Goal: Transaction & Acquisition: Purchase product/service

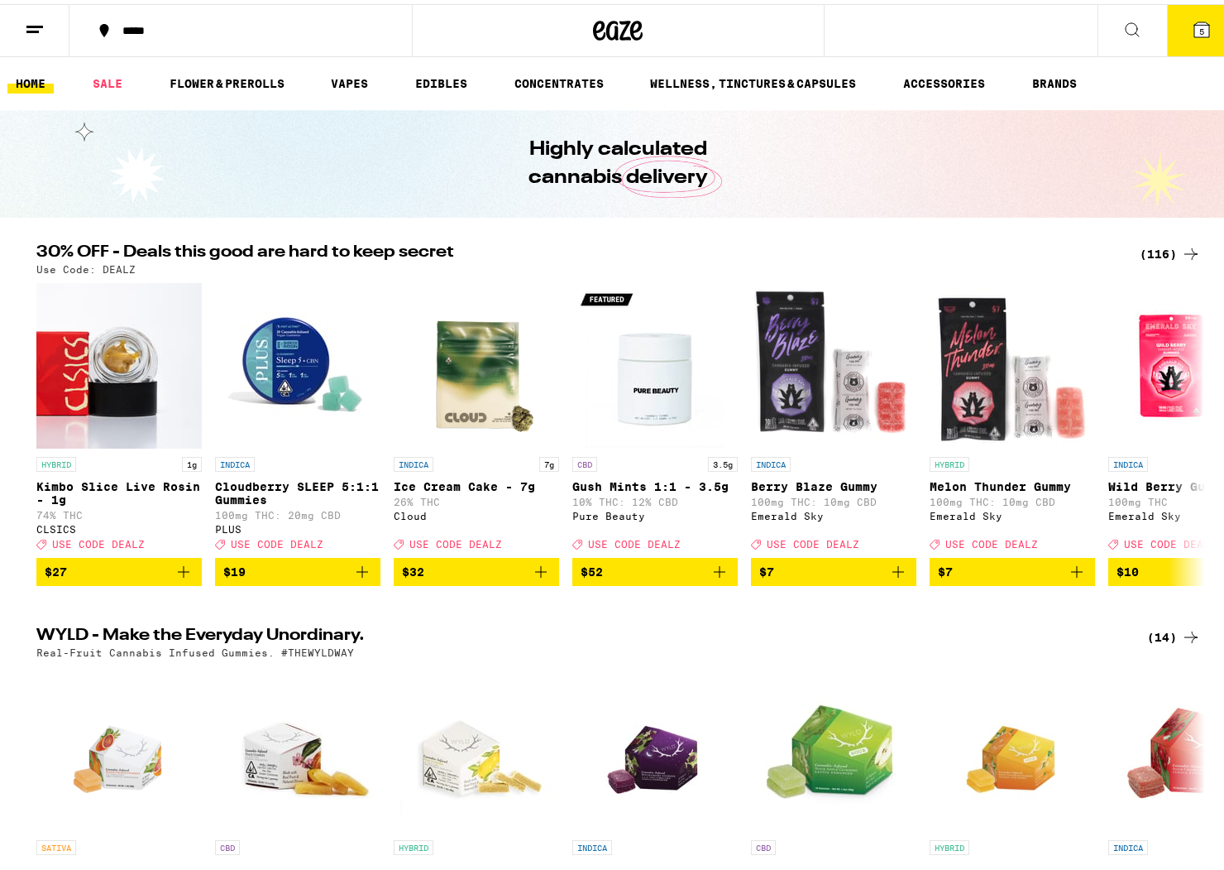
click at [1200, 31] on span "5" at bounding box center [1202, 27] width 5 height 10
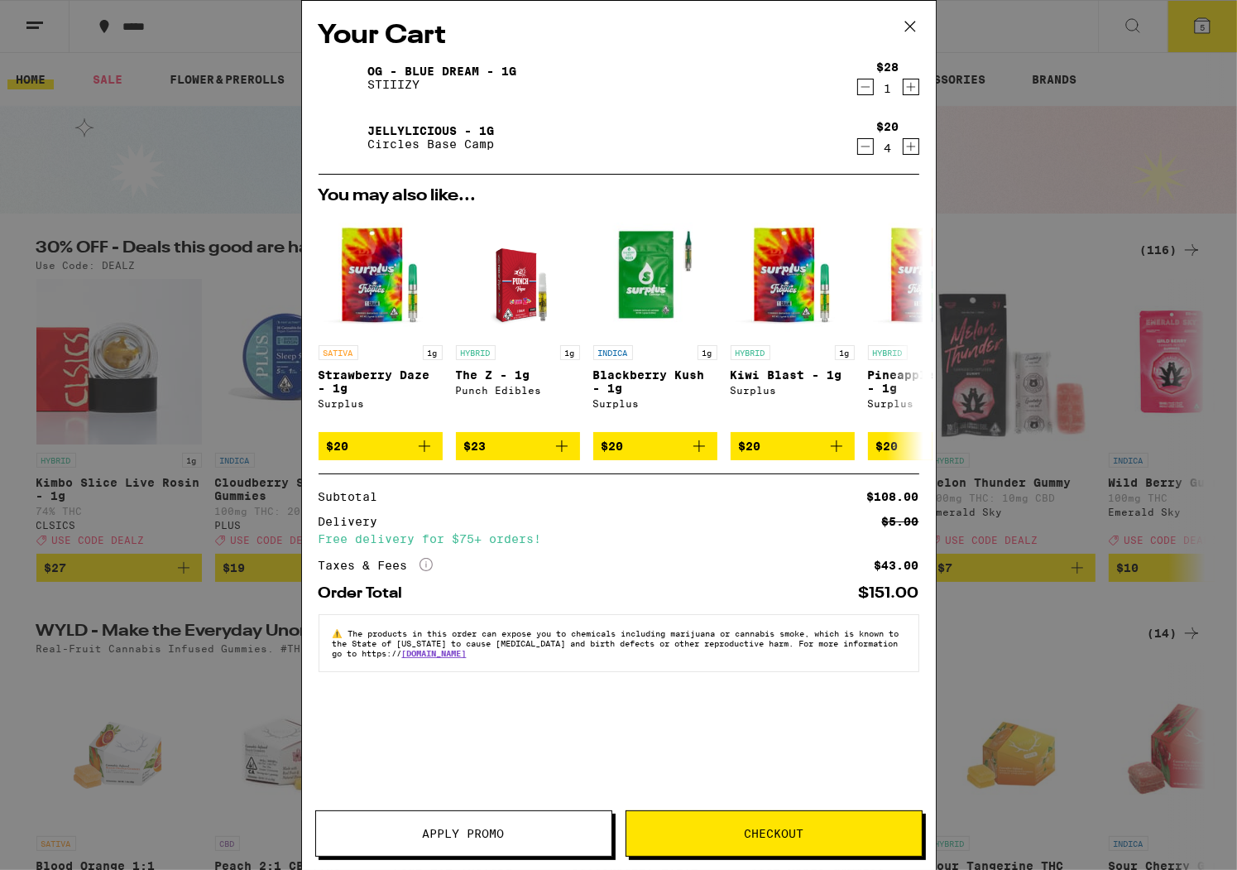
click at [1082, 156] on div "Your Cart OG - Blue Dream - 1g STIIIZY $28 1 Jellylicious - 1g Circles Base Cam…" at bounding box center [618, 435] width 1237 height 870
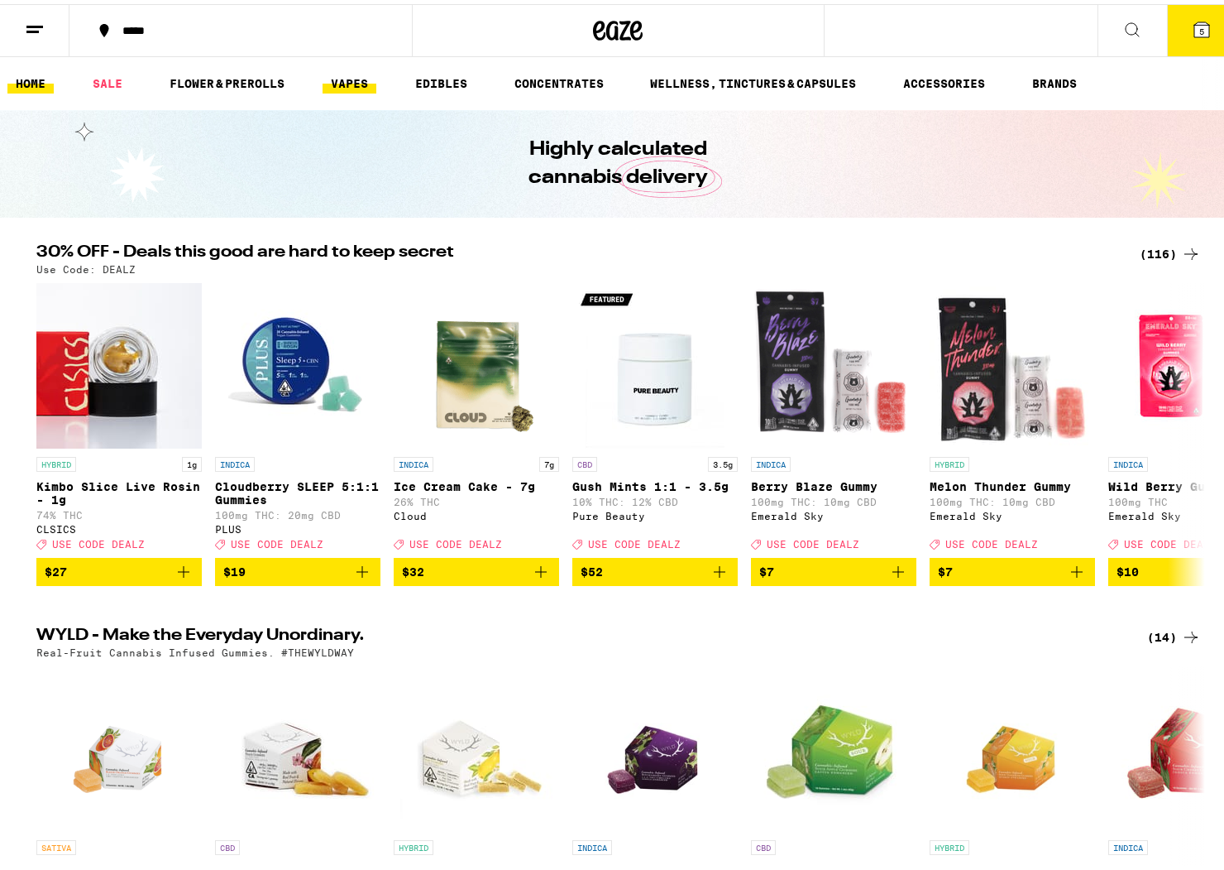
click at [355, 84] on link "VAPES" at bounding box center [350, 79] width 54 height 20
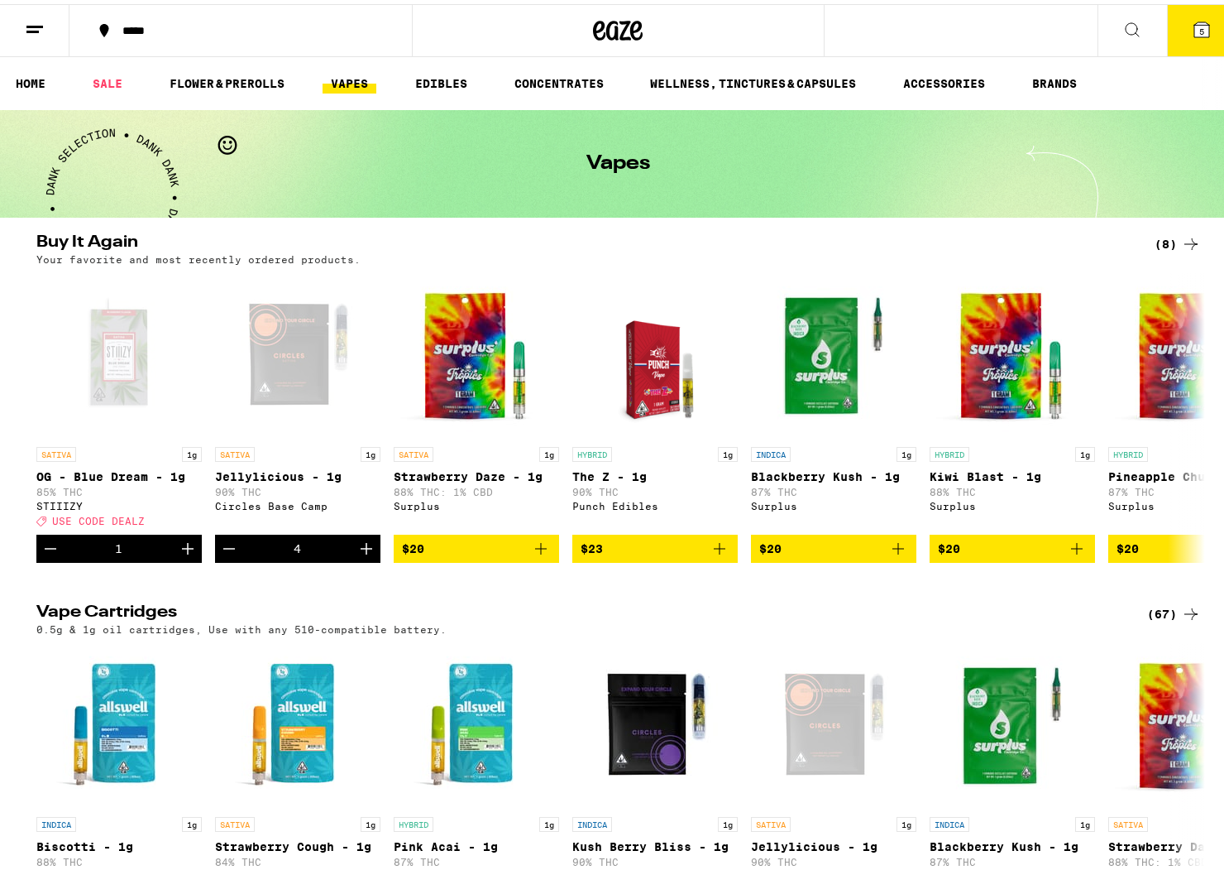
click at [1200, 31] on span "5" at bounding box center [1202, 27] width 5 height 10
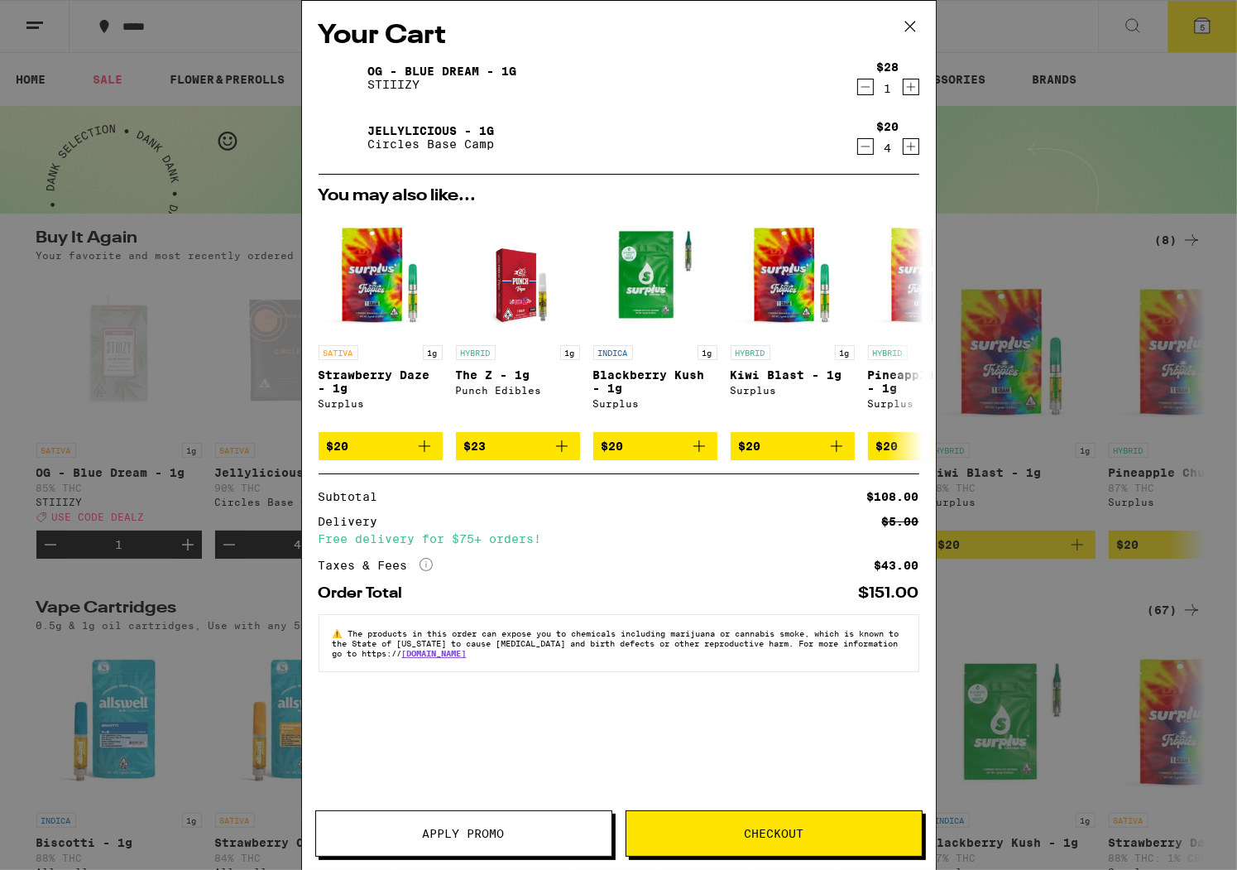
click at [818, 812] on button "Checkout" at bounding box center [773, 833] width 297 height 46
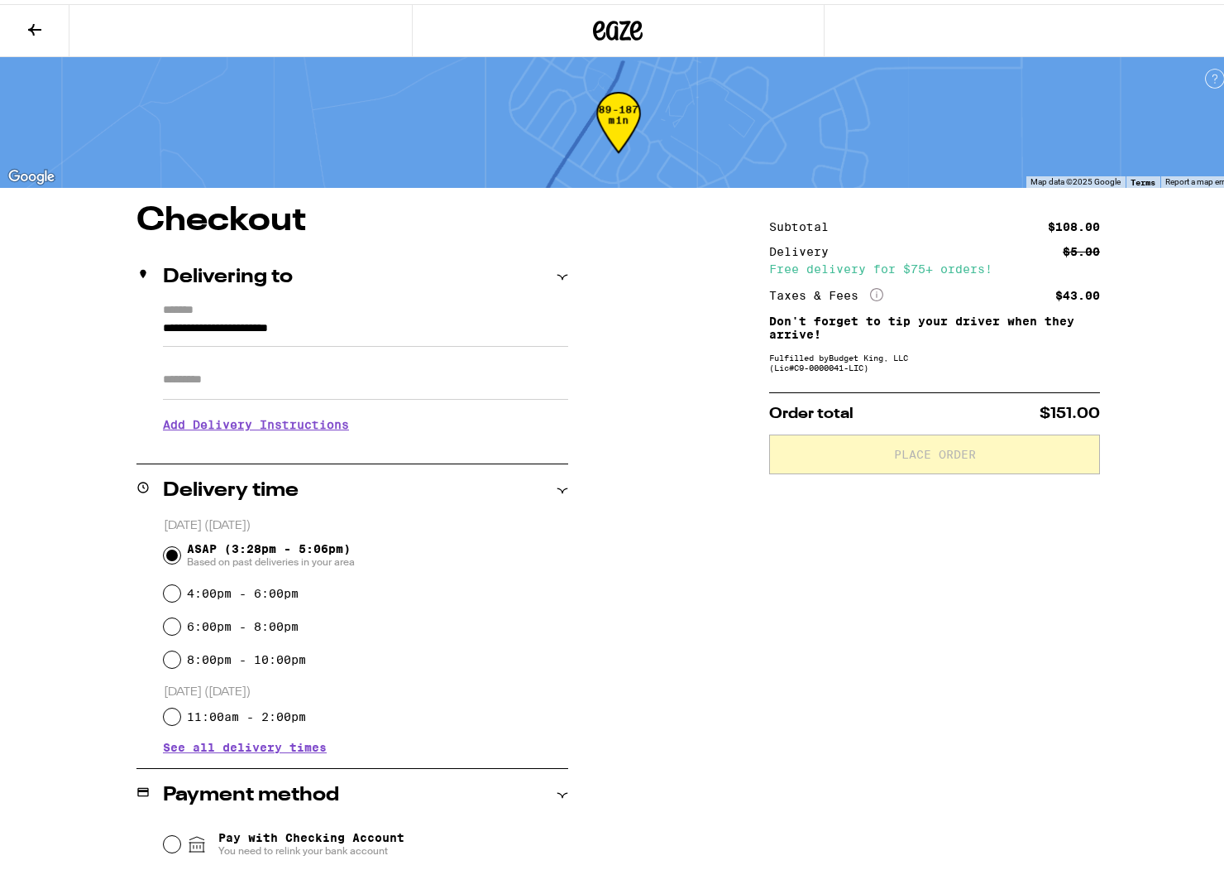
click at [1210, 32] on div at bounding box center [618, 26] width 1237 height 53
click at [26, 26] on icon at bounding box center [35, 26] width 20 height 20
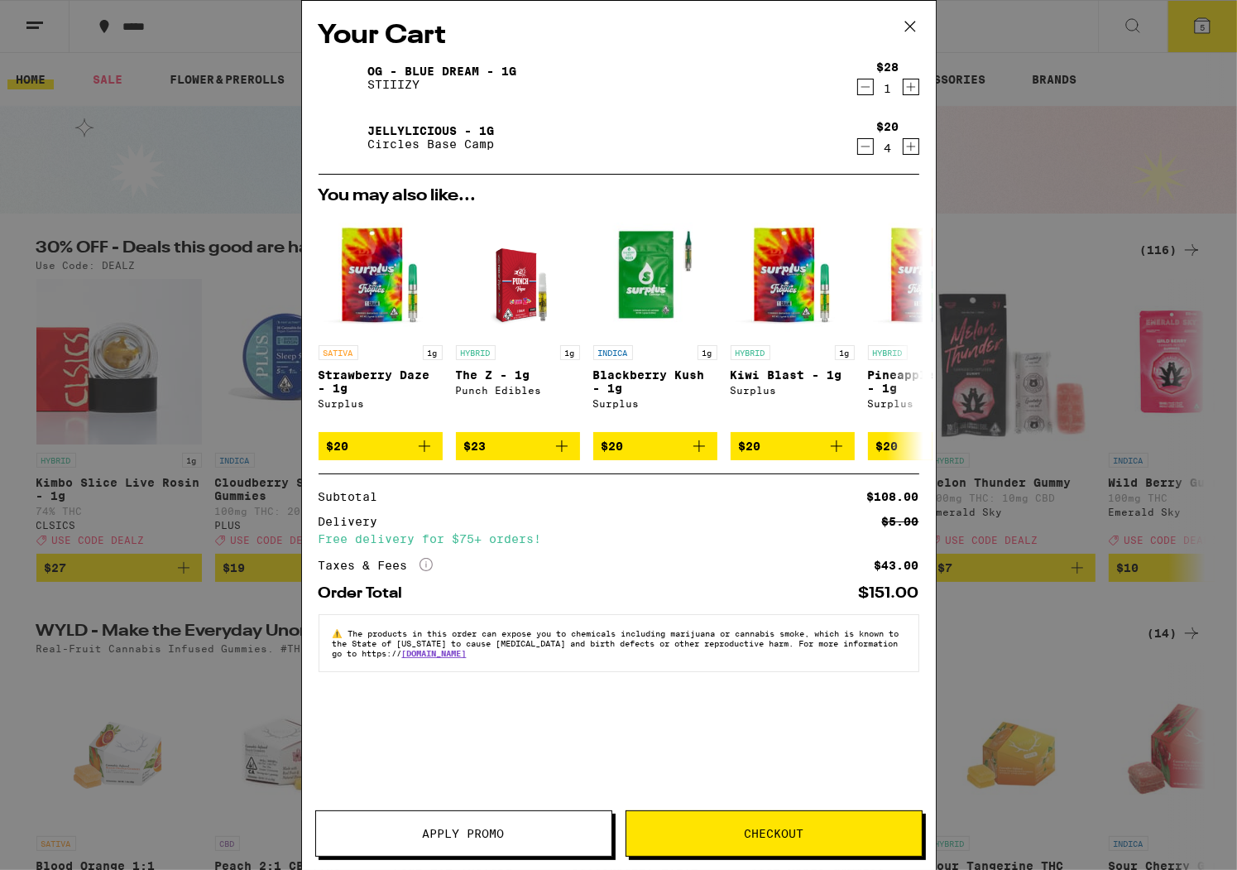
click at [895, 21] on button at bounding box center [909, 27] width 51 height 53
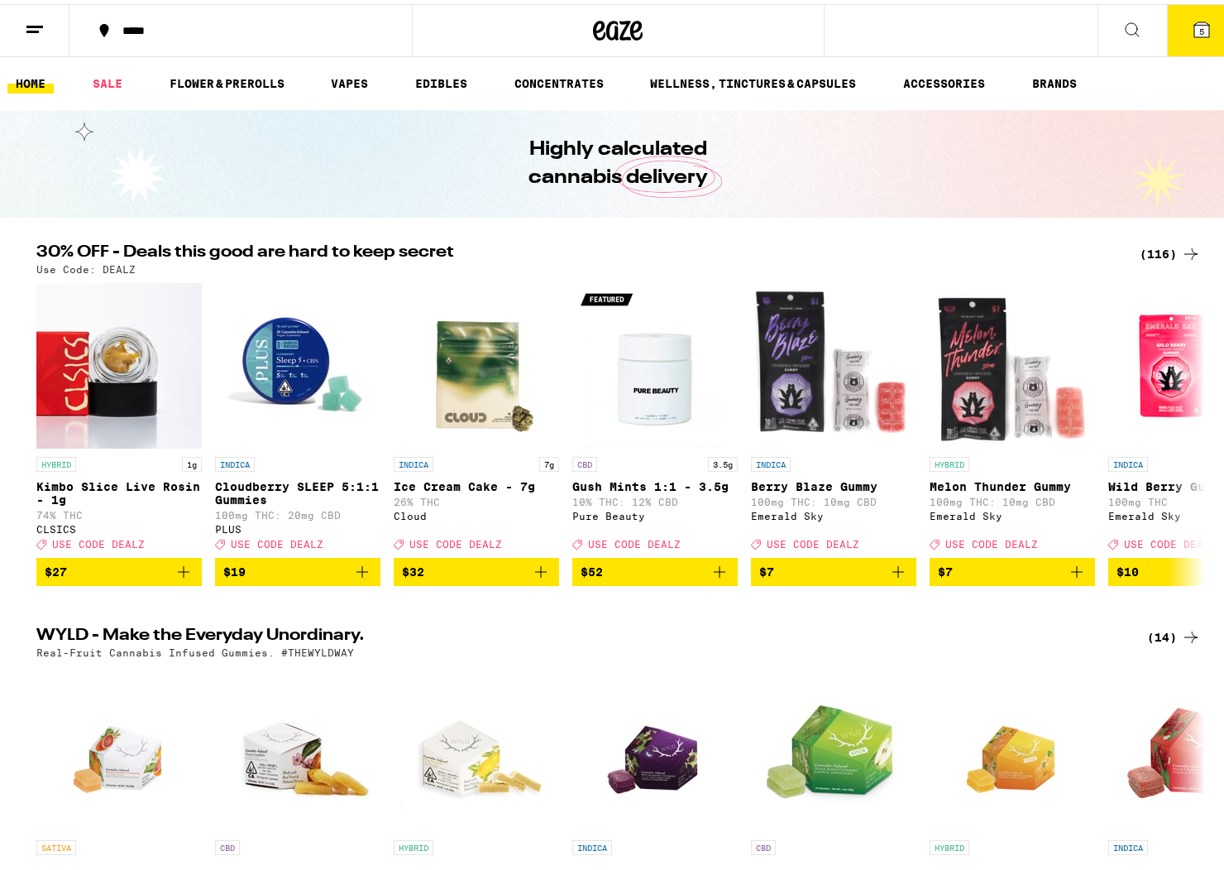
click at [1195, 18] on icon at bounding box center [1202, 25] width 15 height 15
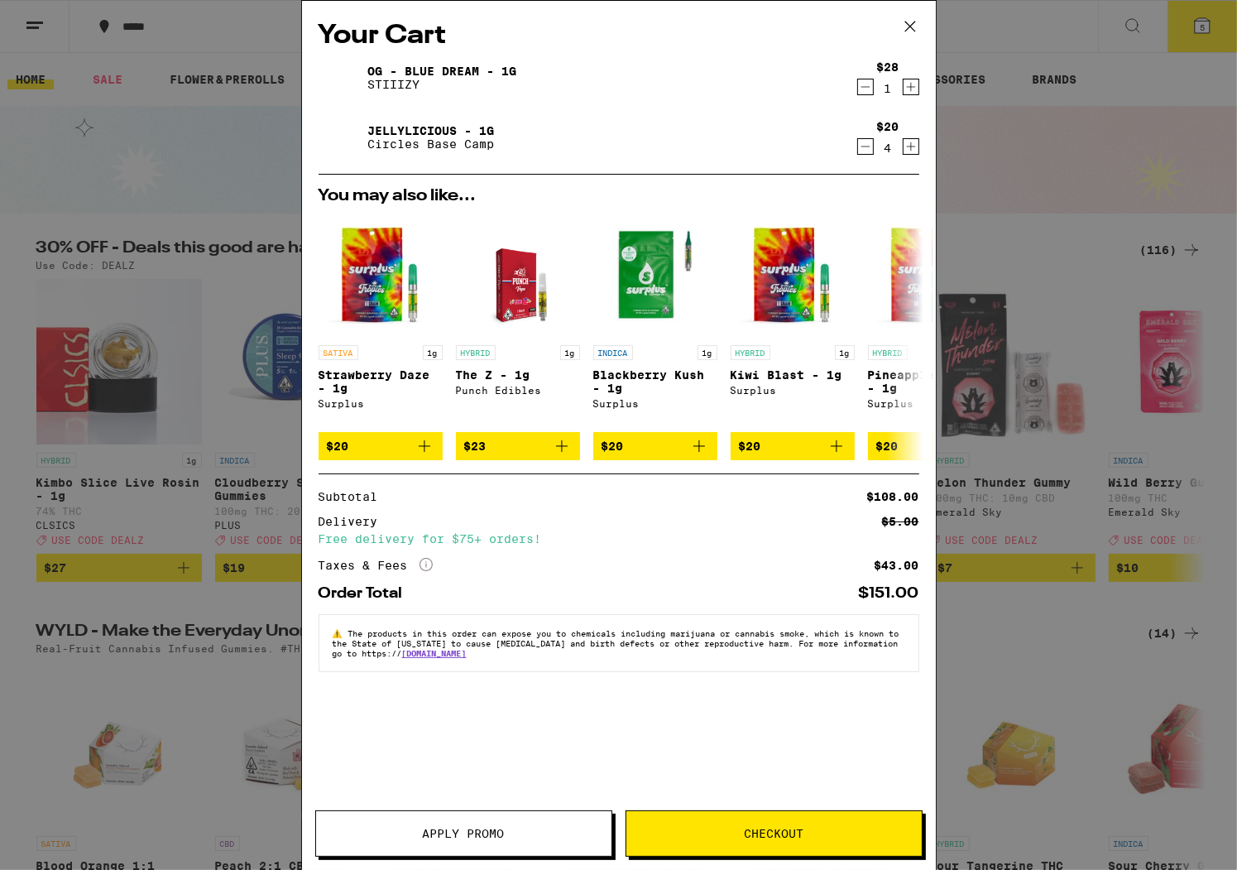
click at [739, 826] on button "Checkout" at bounding box center [773, 833] width 297 height 46
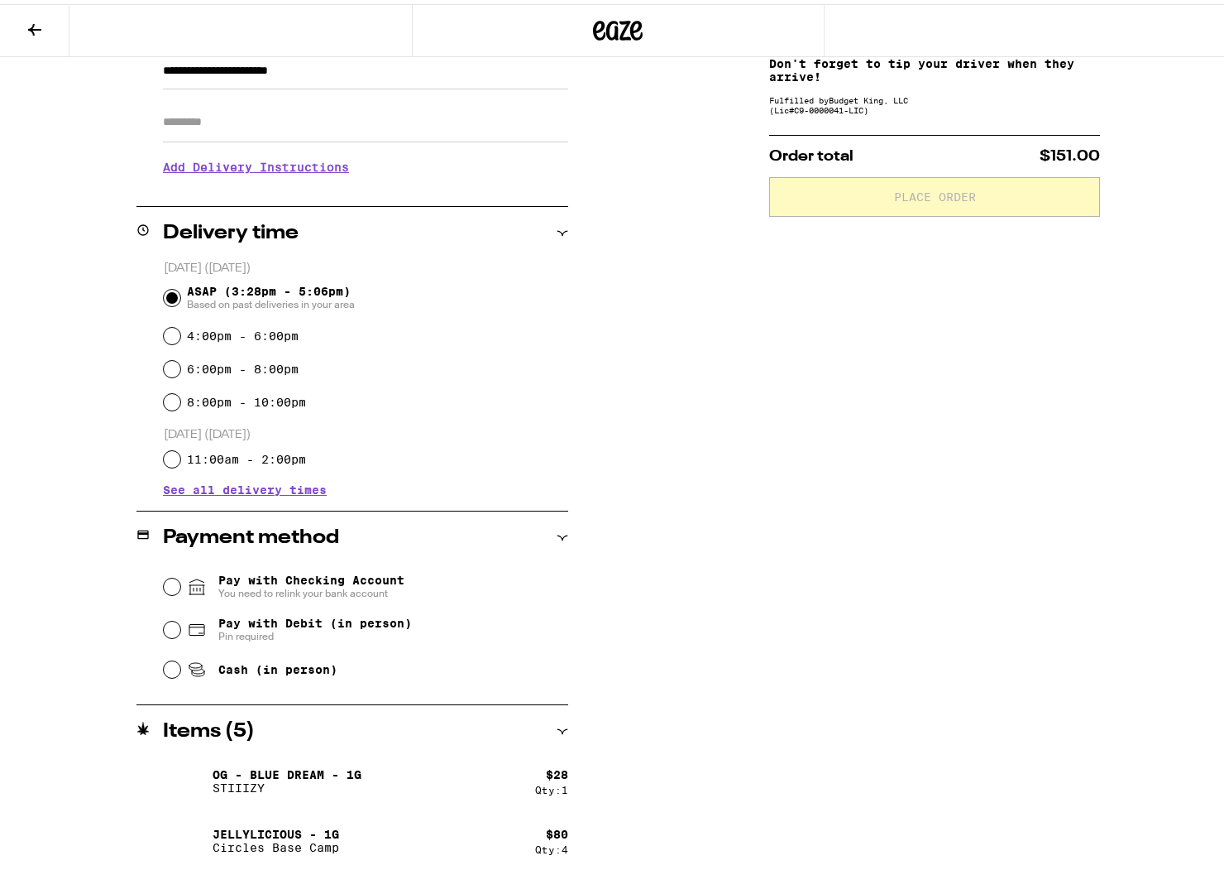
scroll to position [261, 0]
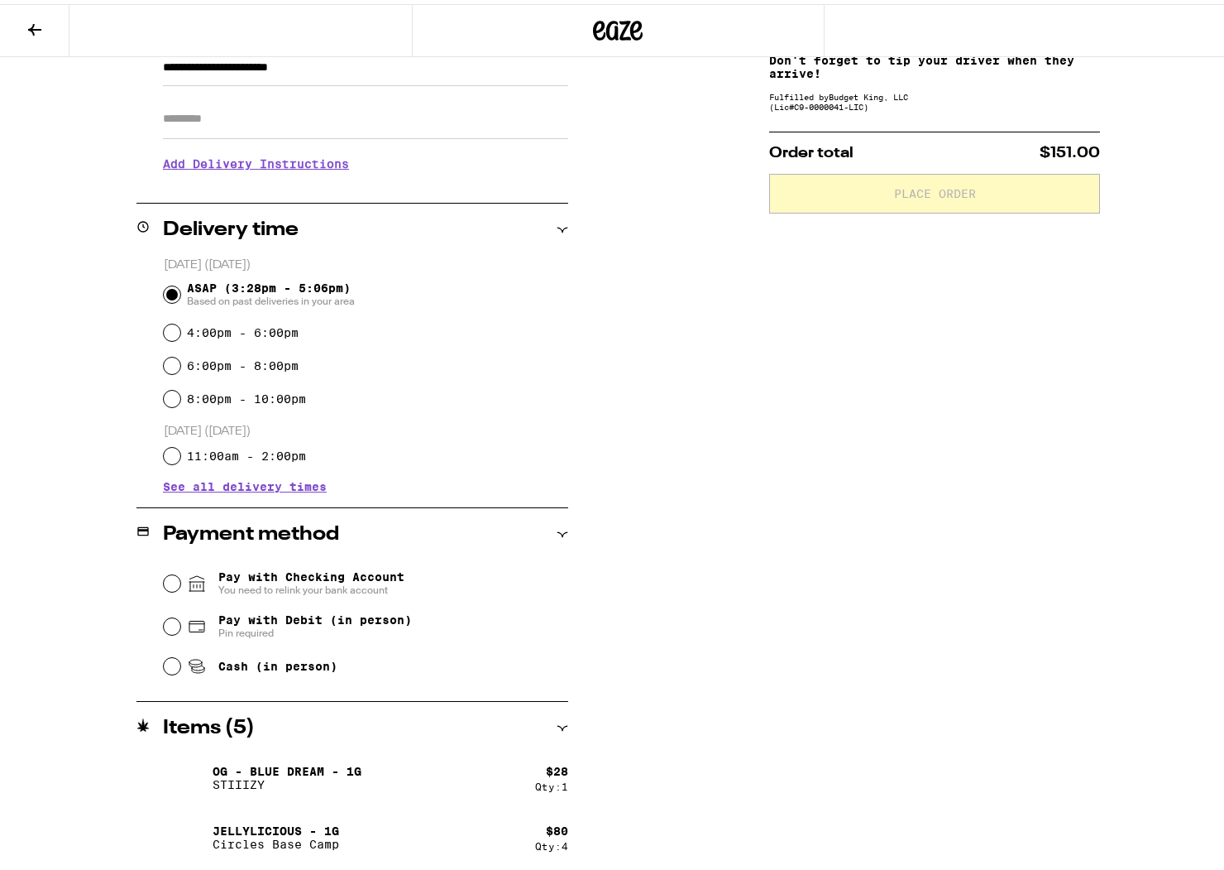
click at [165, 673] on div "Cash (in person)" at bounding box center [366, 662] width 405 height 36
click at [167, 668] on input "Cash (in person)" at bounding box center [172, 662] width 17 height 17
radio input "true"
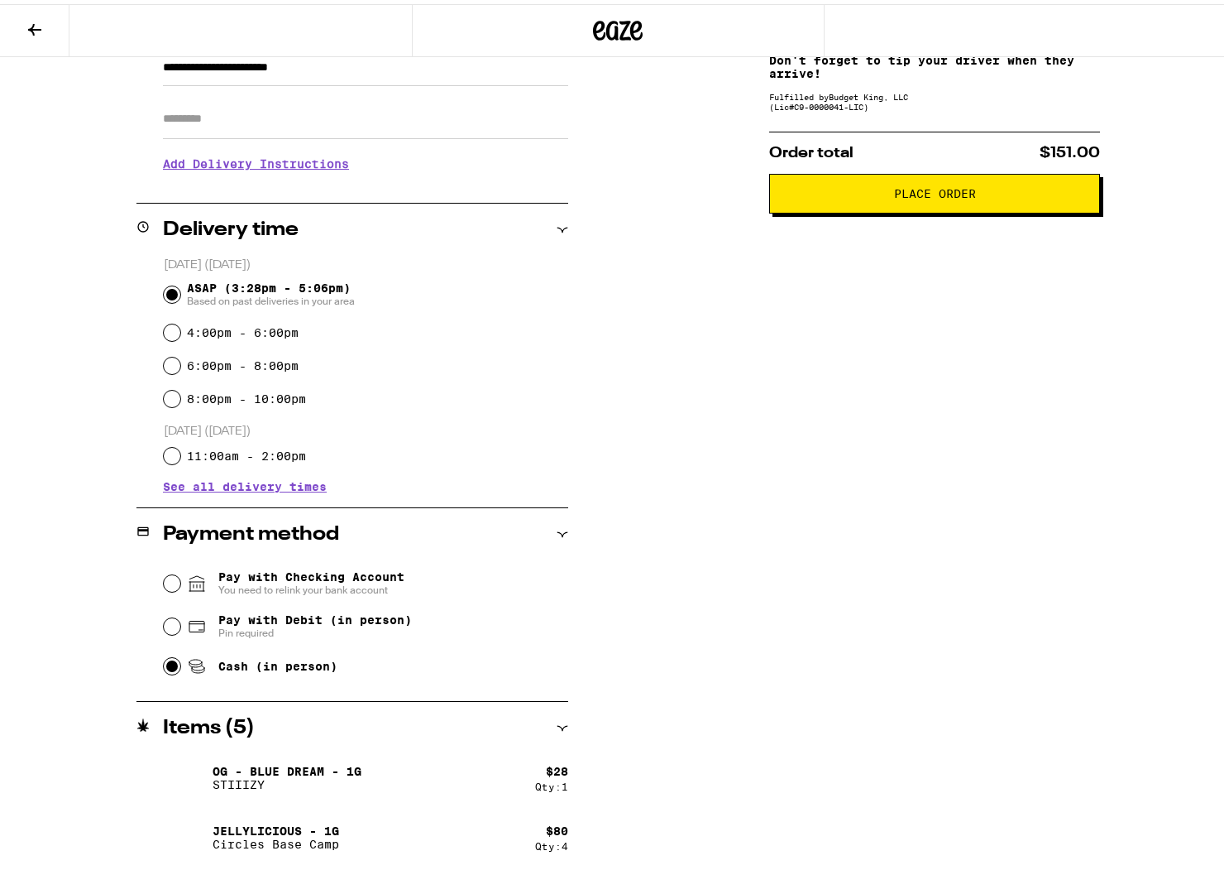
click at [995, 184] on button "Place Order" at bounding box center [934, 190] width 331 height 40
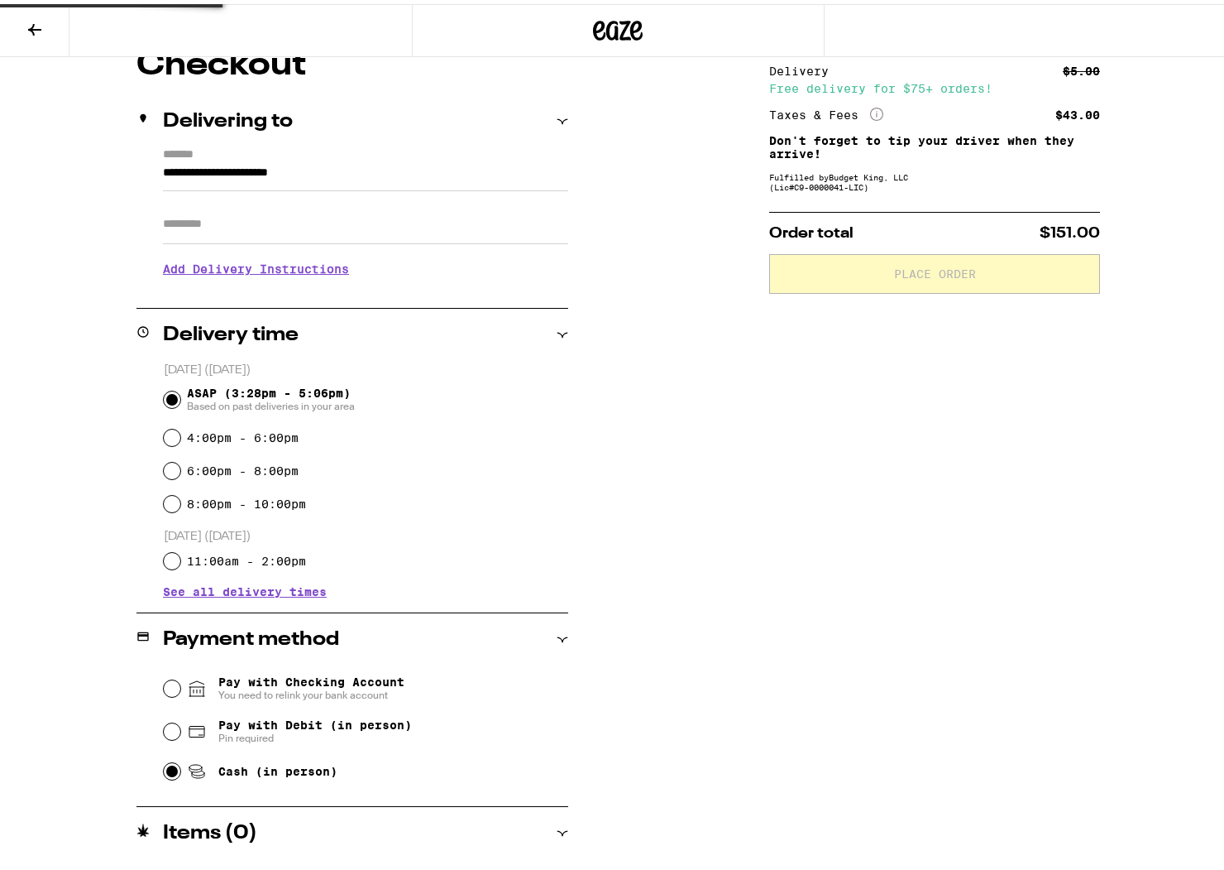
scroll to position [0, 0]
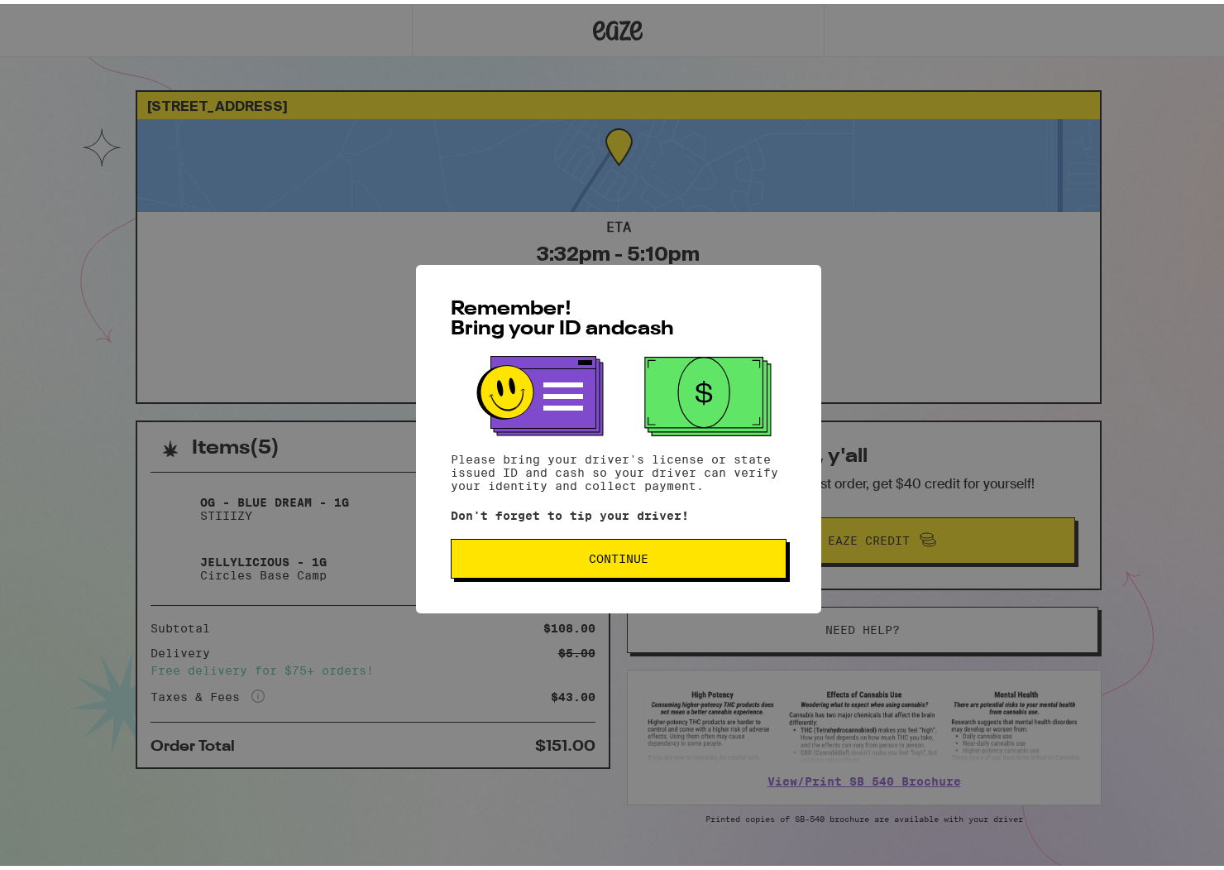
click at [646, 560] on span "Continue" at bounding box center [619, 555] width 308 height 12
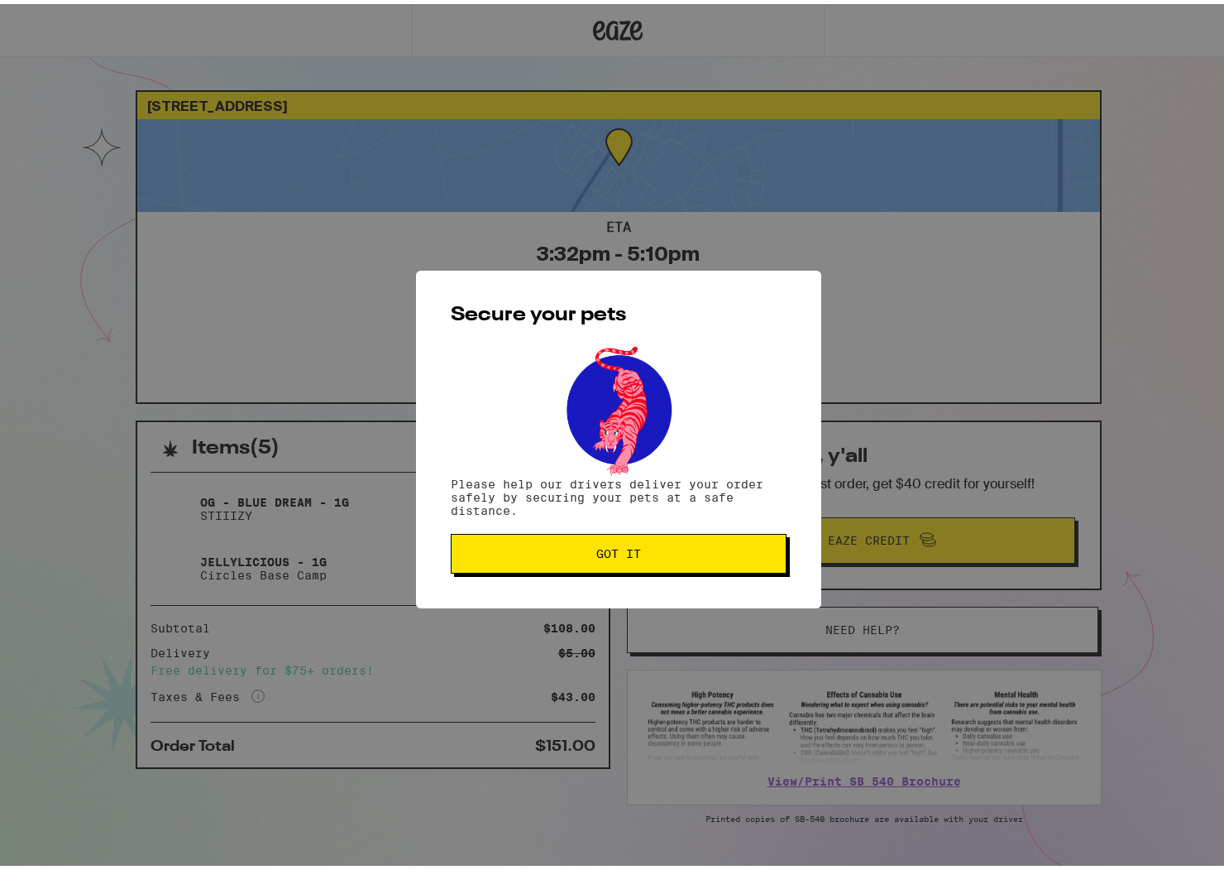
click at [646, 560] on button "Got it" at bounding box center [619, 550] width 336 height 40
